Goal: Task Accomplishment & Management: Manage account settings

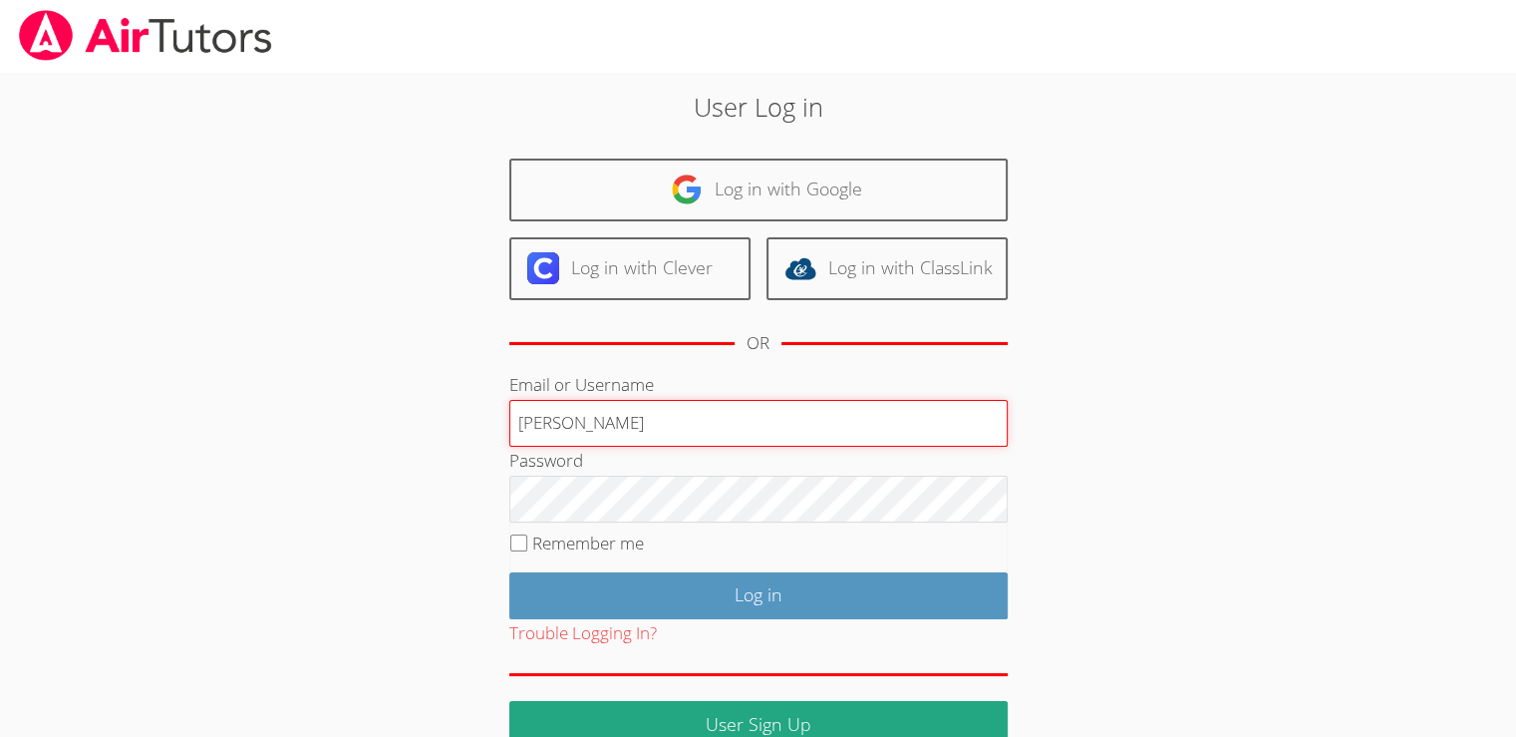
type input "[EMAIL_ADDRESS][DOMAIN_NAME]"
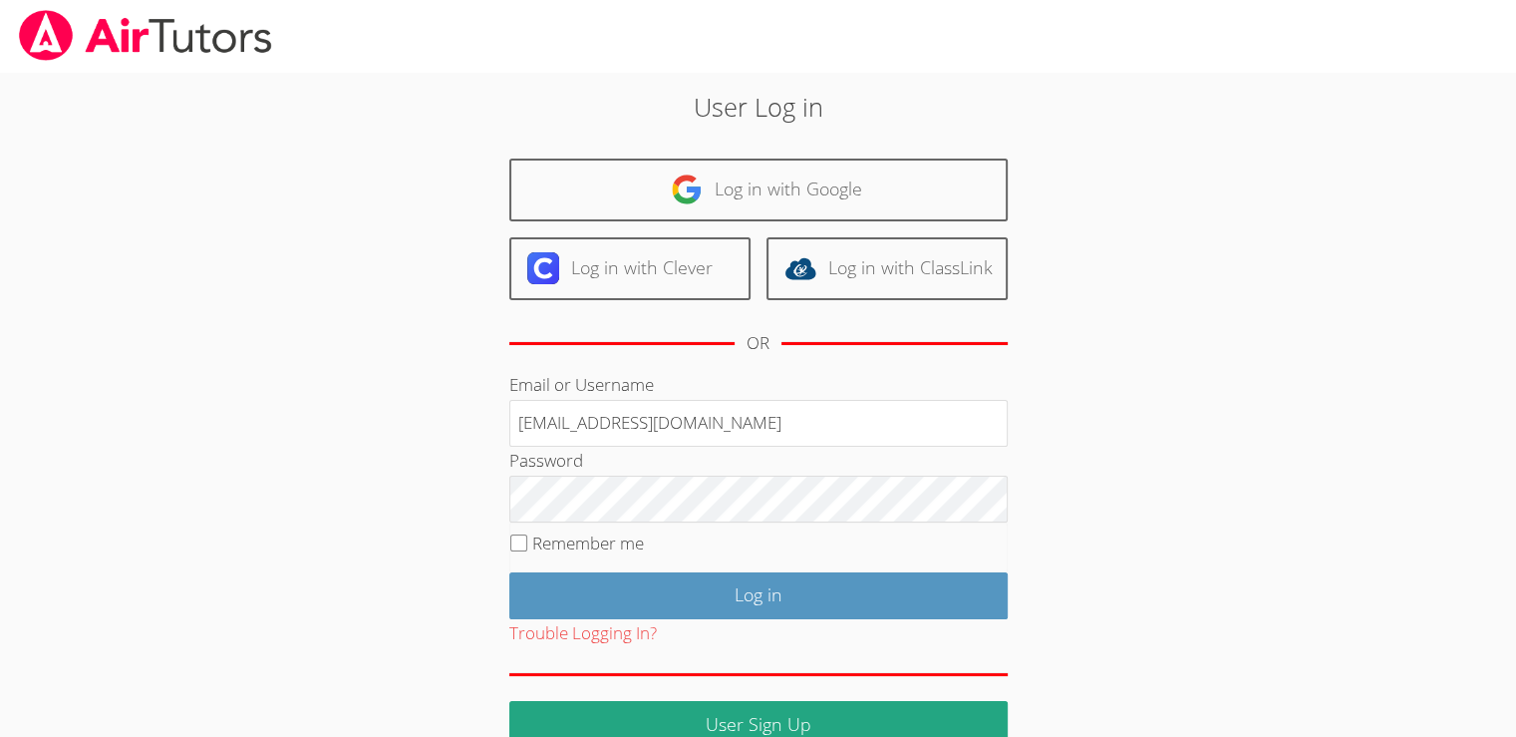
click at [580, 540] on label "Remember me" at bounding box center [588, 542] width 112 height 23
click at [527, 540] on input "Remember me" at bounding box center [518, 542] width 17 height 17
checkbox input "true"
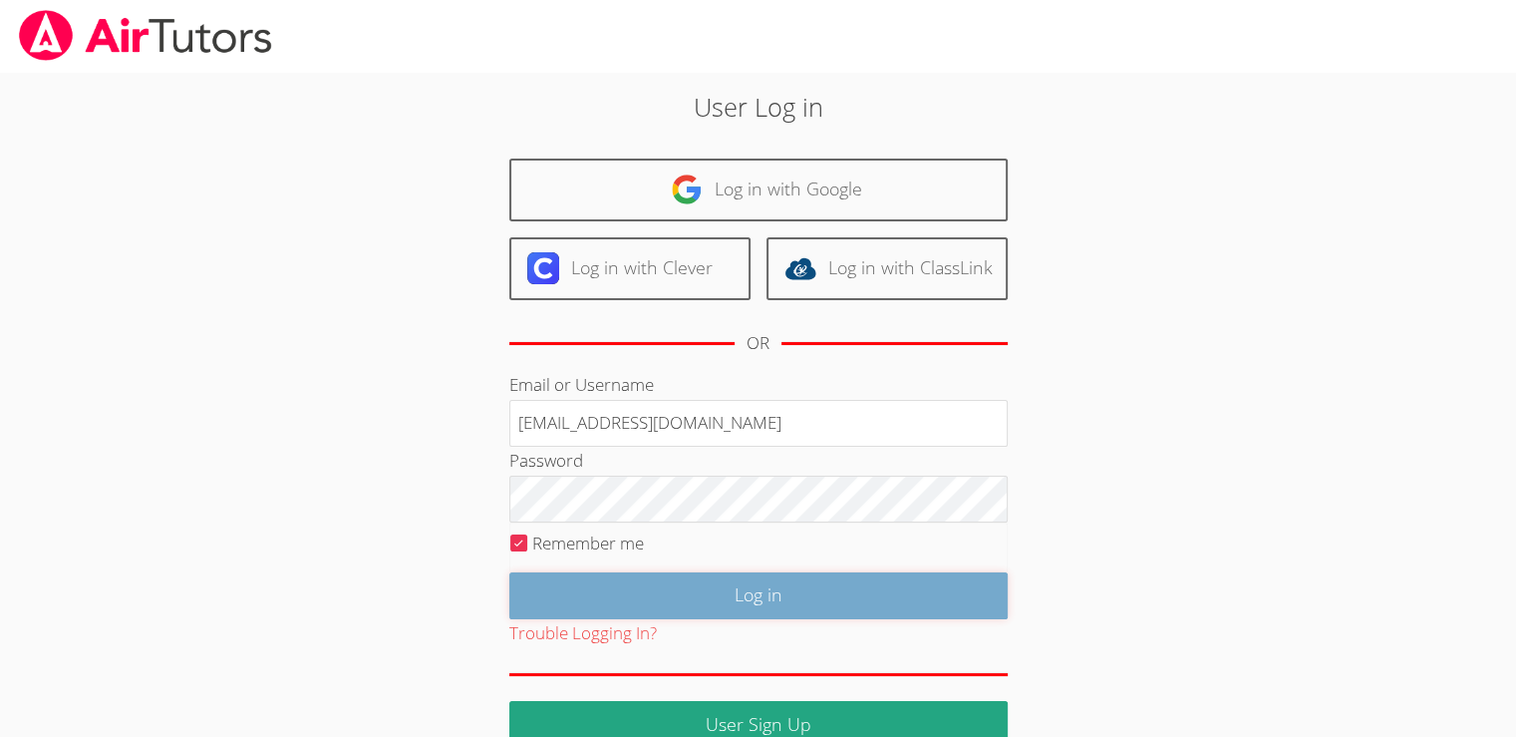
click at [632, 600] on input "Log in" at bounding box center [758, 595] width 498 height 47
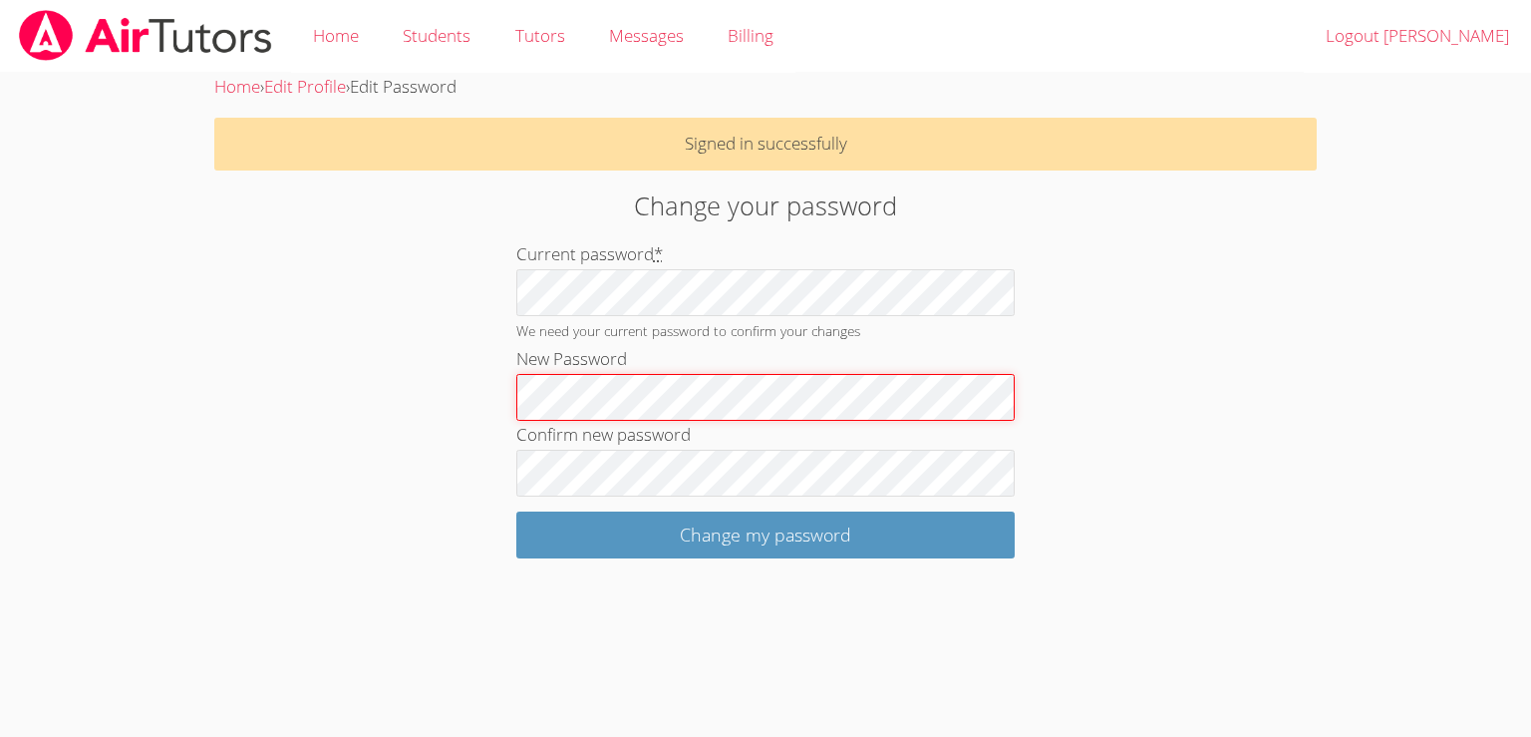
click at [378, 419] on div "Change your password Current password * We need your current password to confir…" at bounding box center [765, 372] width 826 height 372
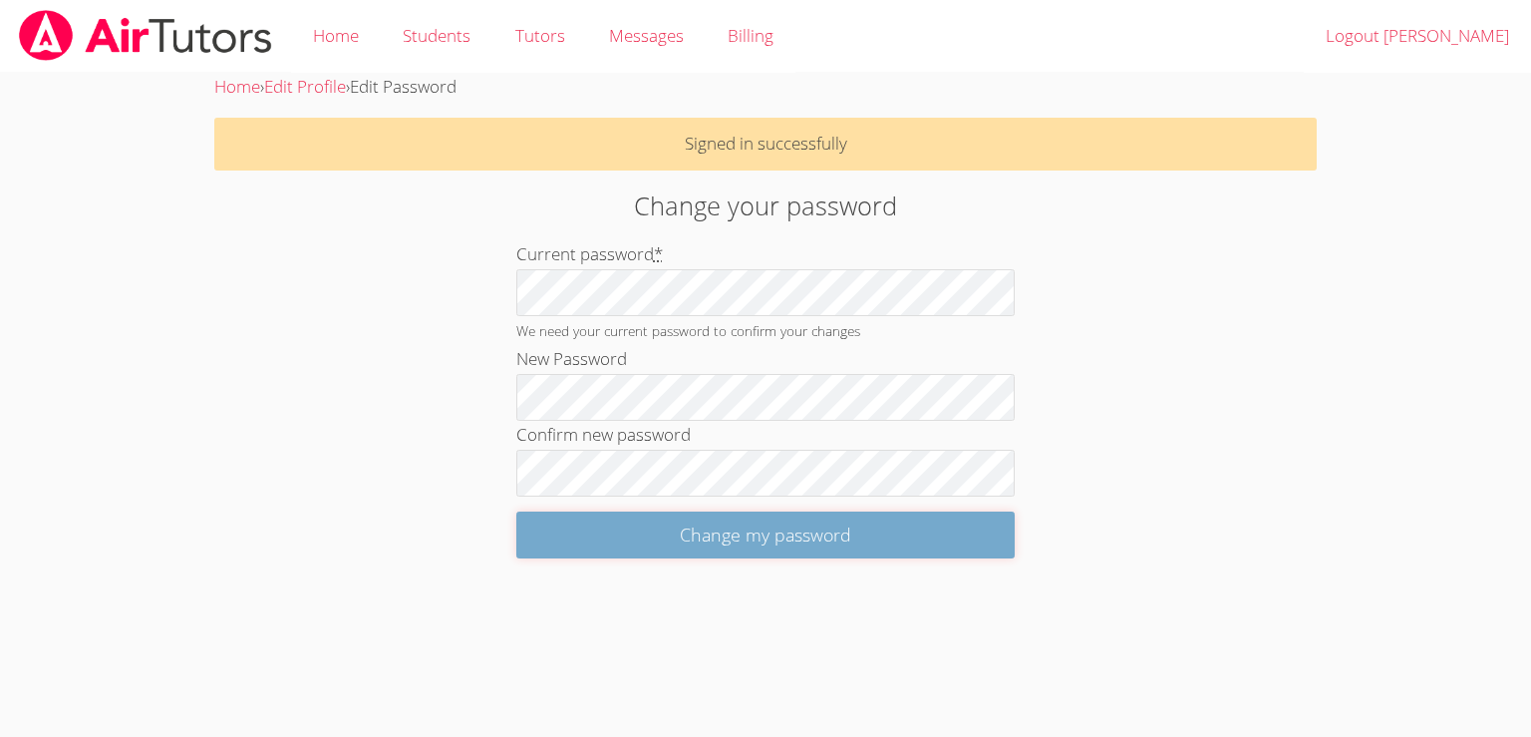
click at [579, 540] on input "Change my password" at bounding box center [765, 534] width 498 height 47
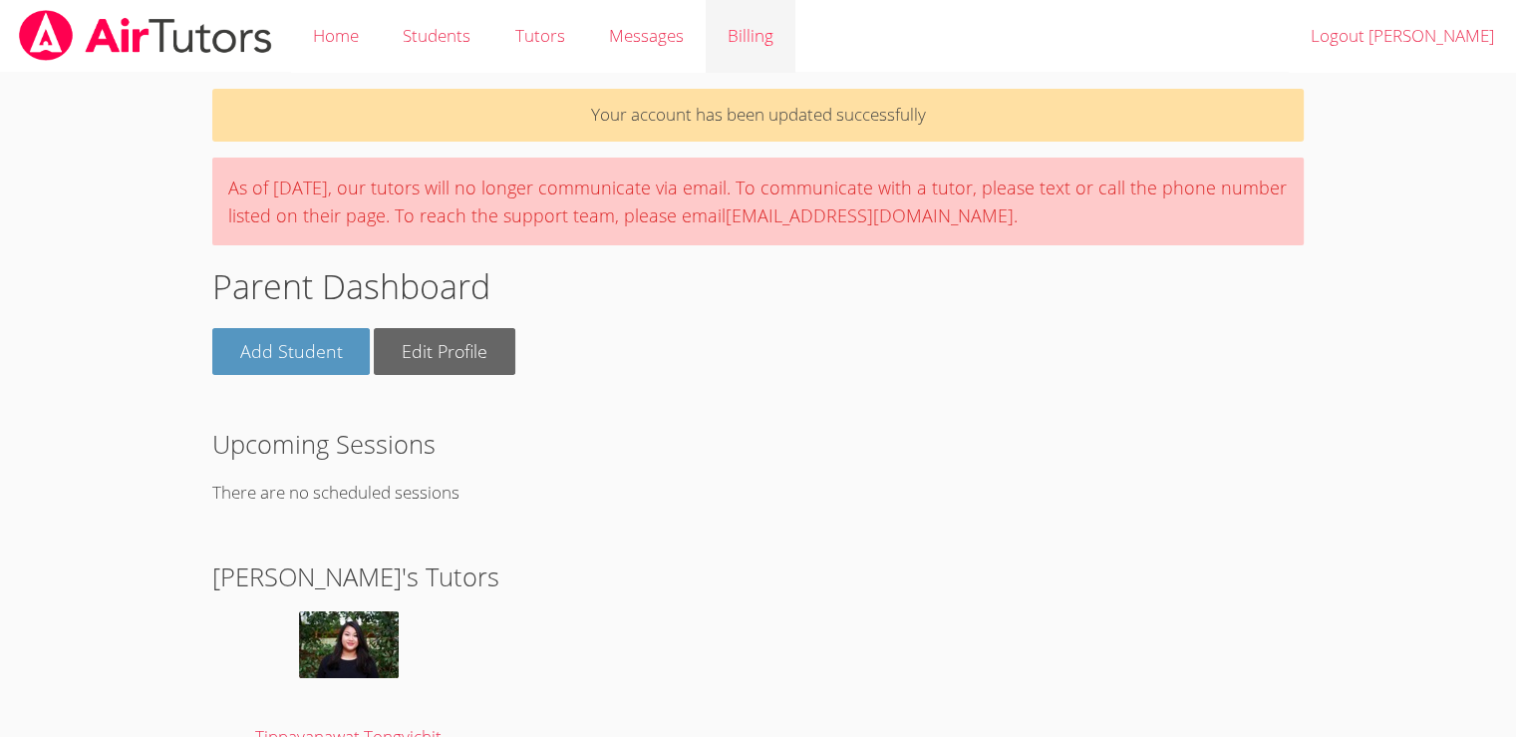
click at [778, 47] on link "Billing" at bounding box center [751, 36] width 90 height 73
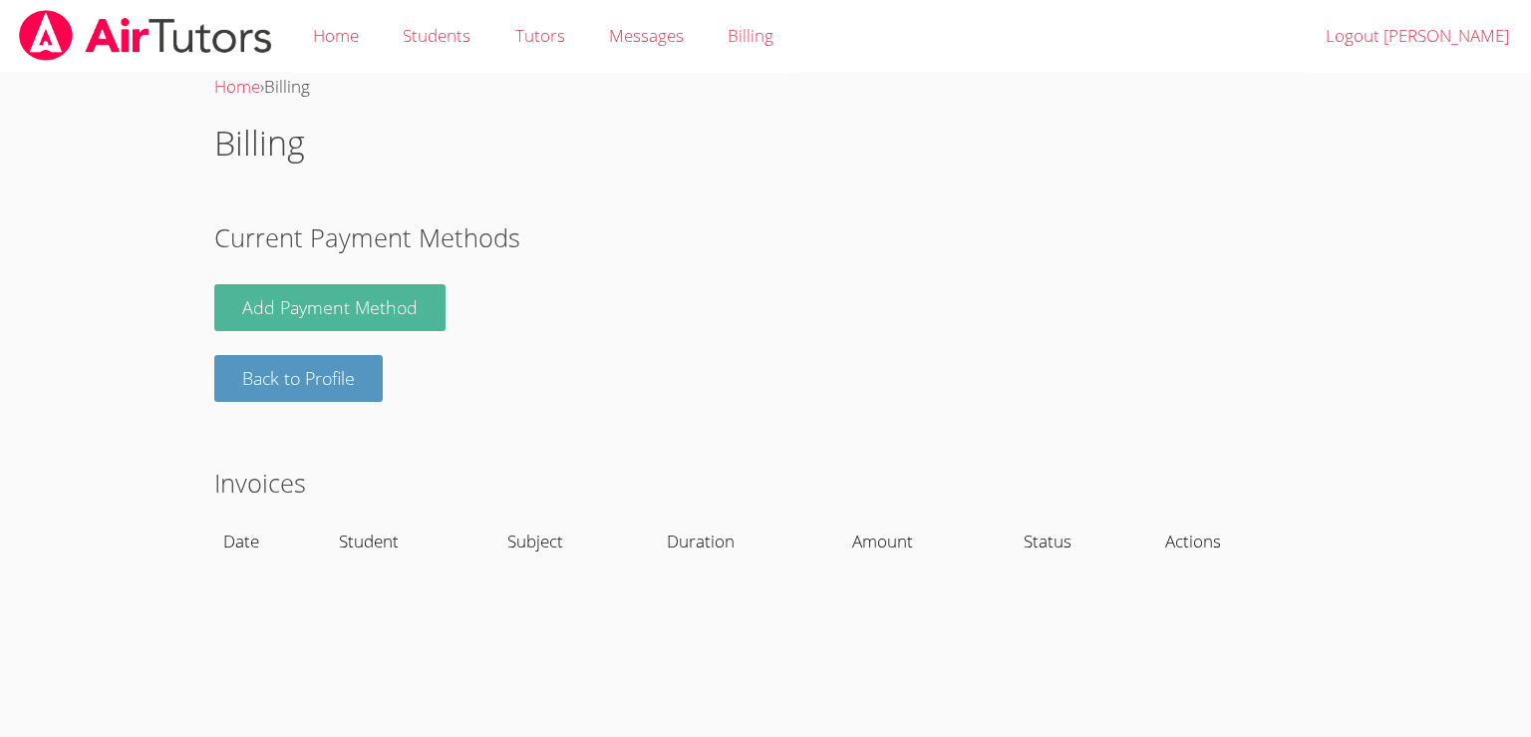
click at [374, 297] on link "Add Payment Method" at bounding box center [329, 307] width 231 height 47
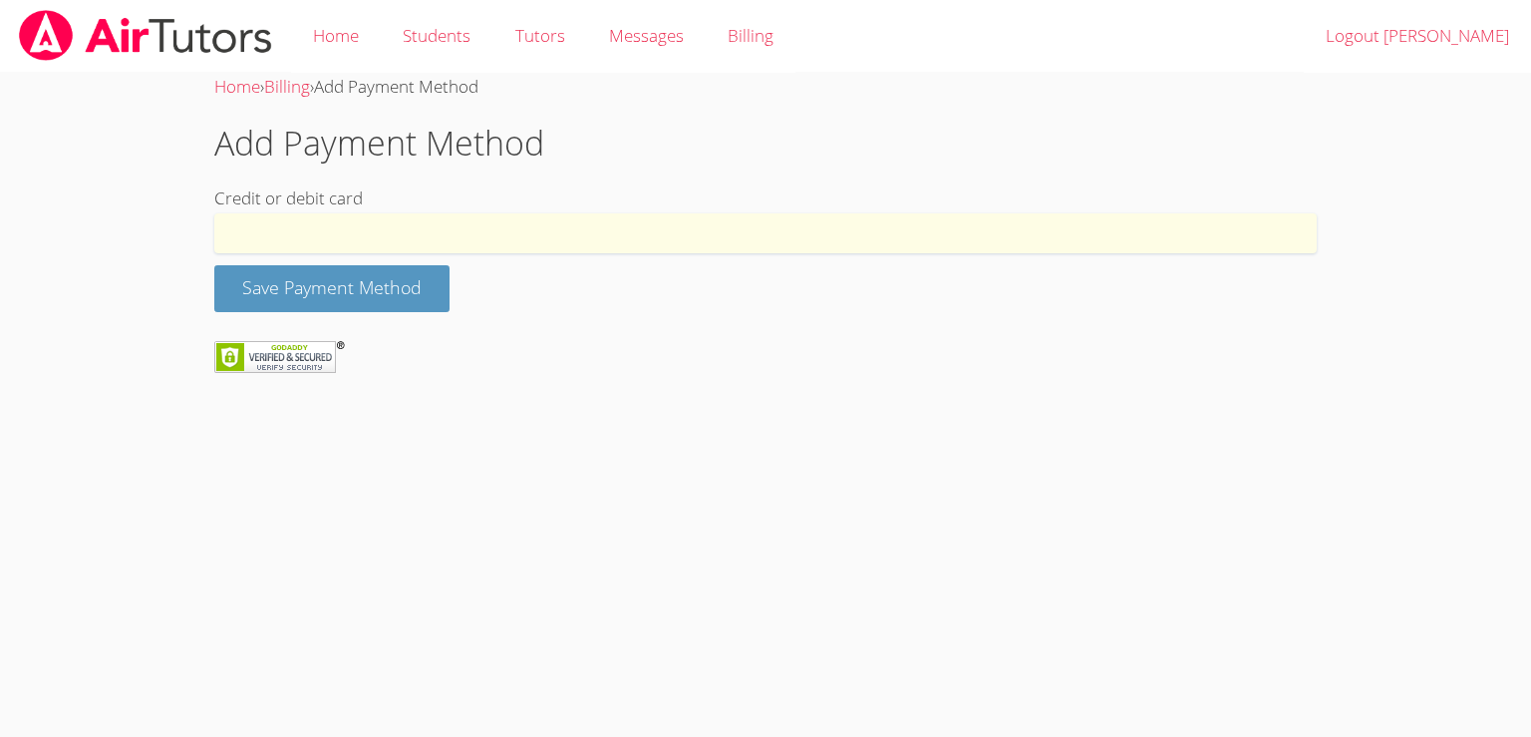
click at [1015, 151] on h1 "Add Payment Method" at bounding box center [765, 143] width 1102 height 51
click at [399, 289] on button "Save Payment Method" at bounding box center [331, 288] width 235 height 47
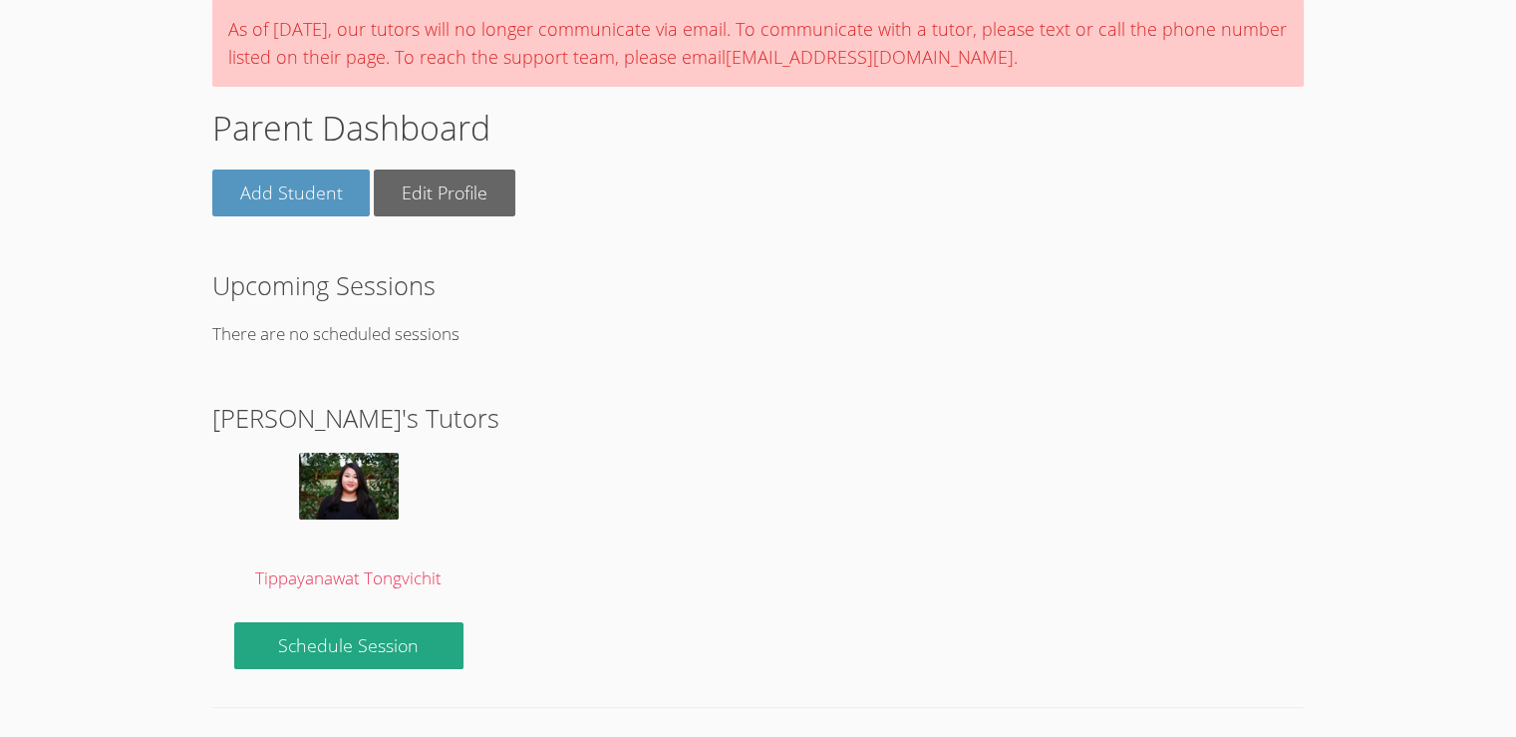
scroll to position [94, 0]
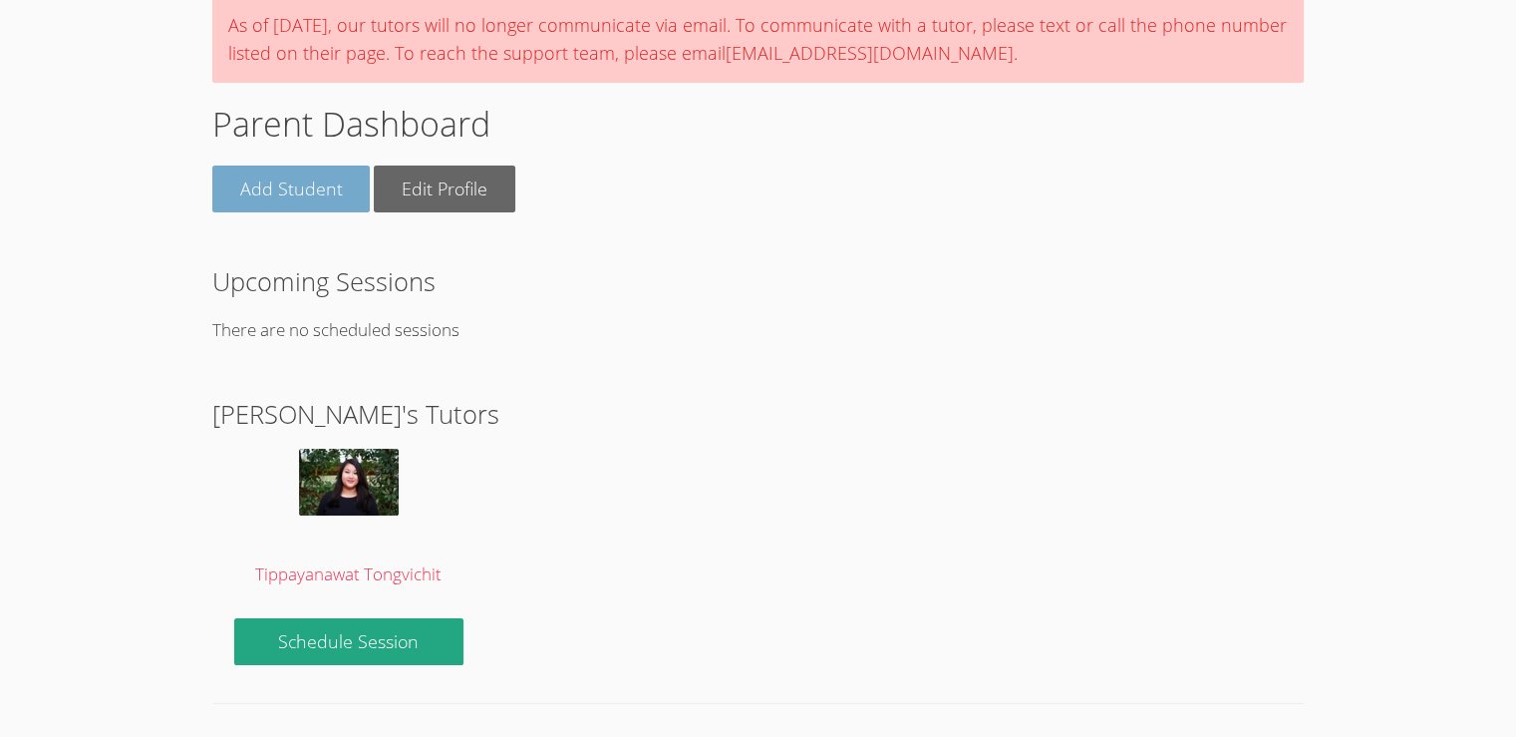
click at [308, 202] on link "Add Student" at bounding box center [291, 188] width 158 height 47
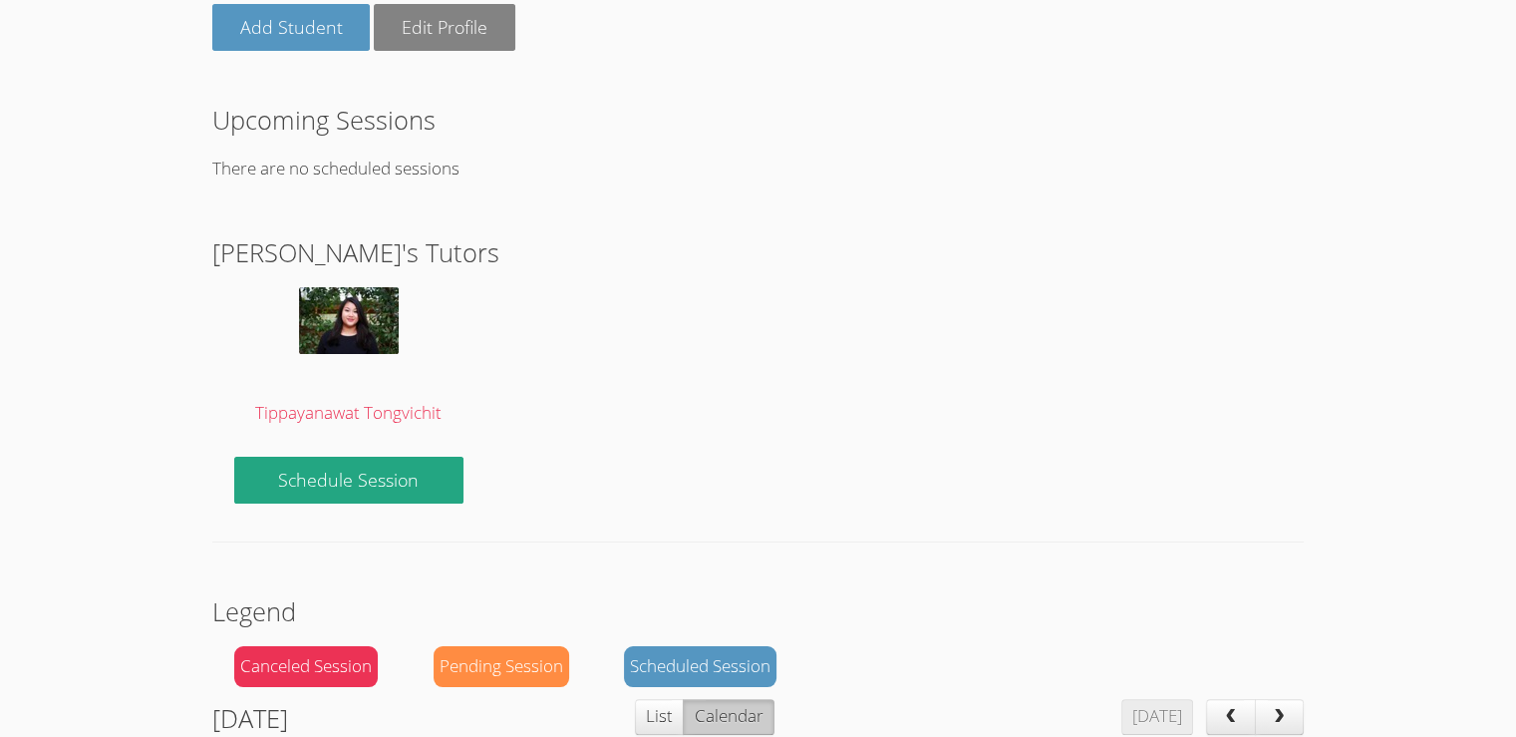
scroll to position [333, 0]
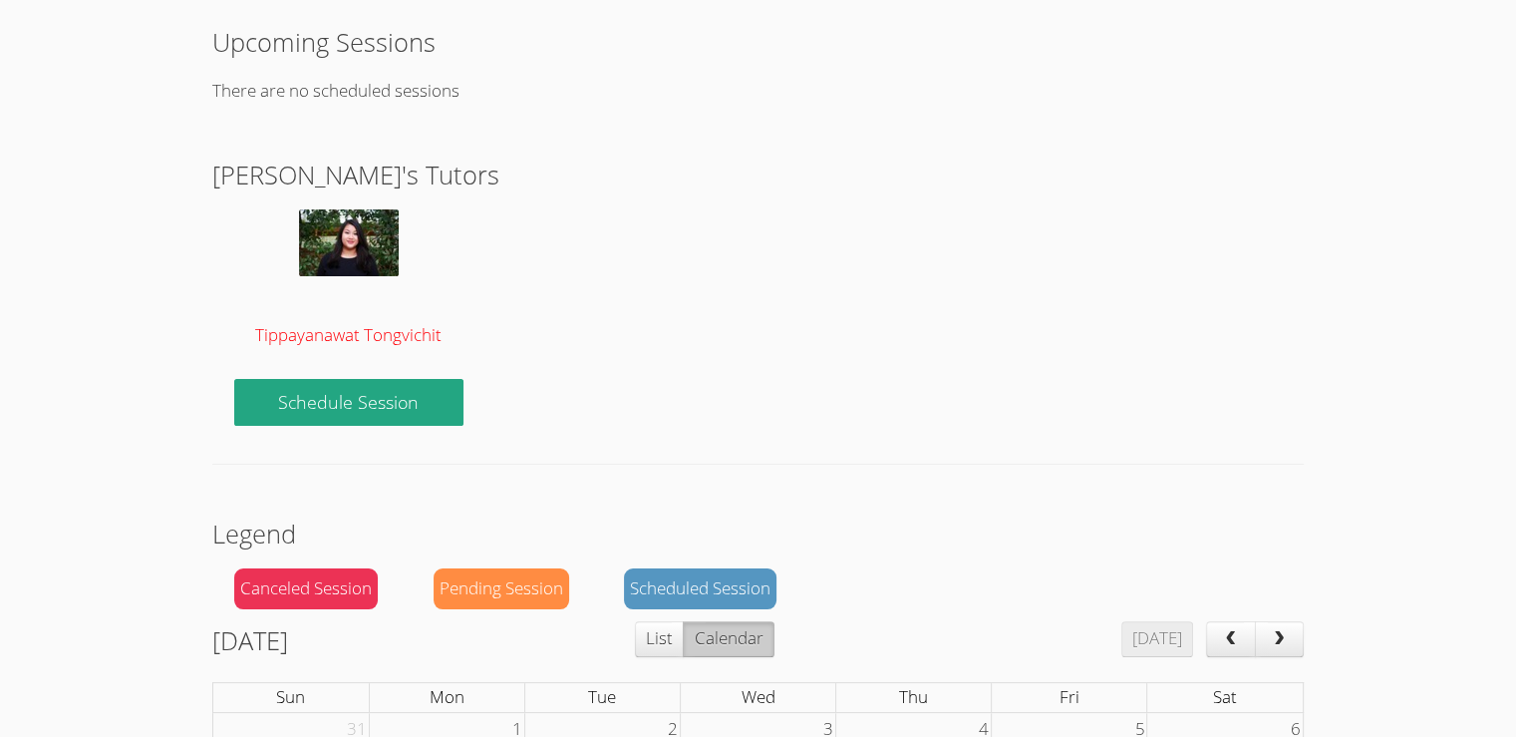
click at [369, 223] on img at bounding box center [349, 242] width 100 height 67
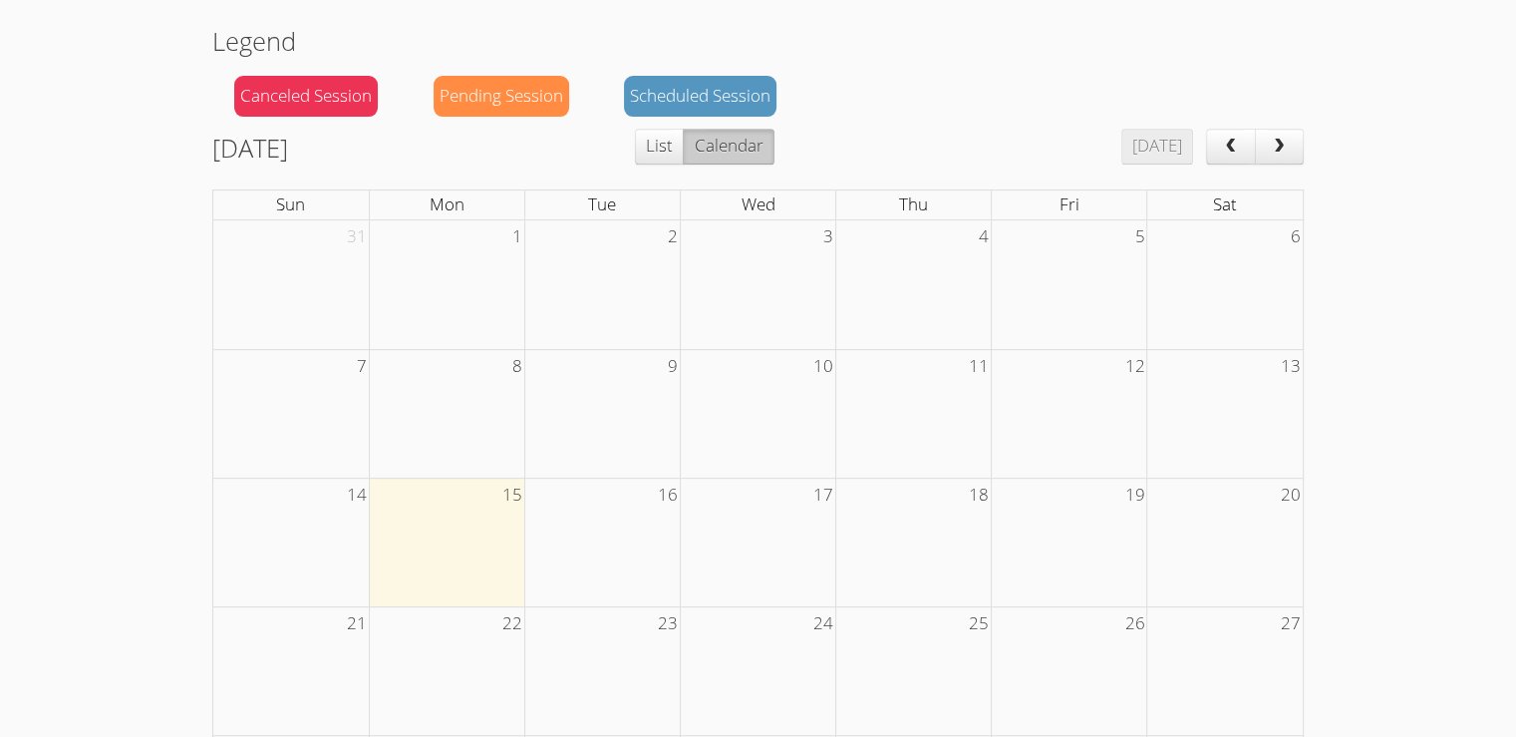
scroll to position [829, 0]
